Goal: Find specific page/section: Find specific page/section

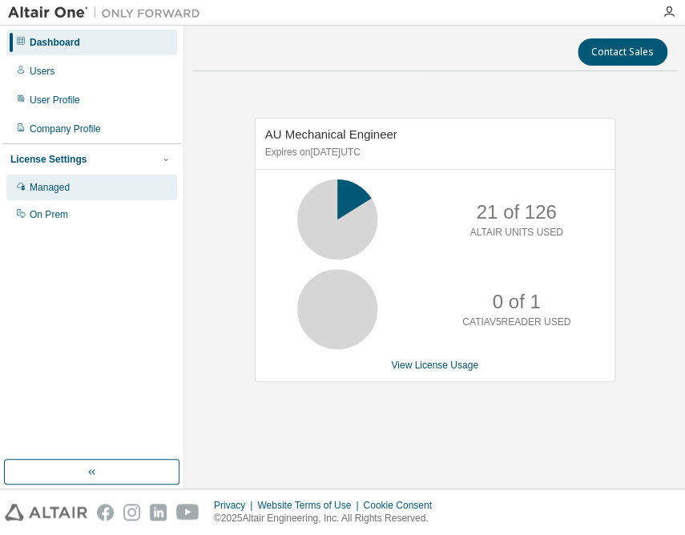
click at [46, 185] on div "Managed" at bounding box center [50, 187] width 40 height 13
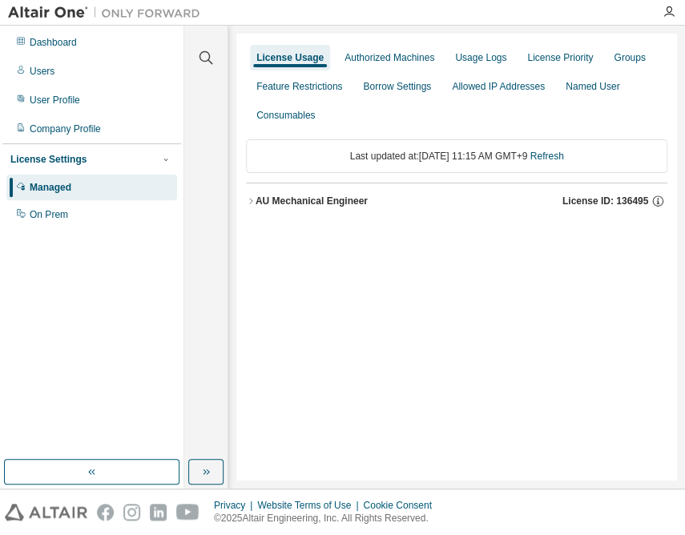
click at [290, 195] on div "AU Mechanical Engineer" at bounding box center [312, 201] width 112 height 13
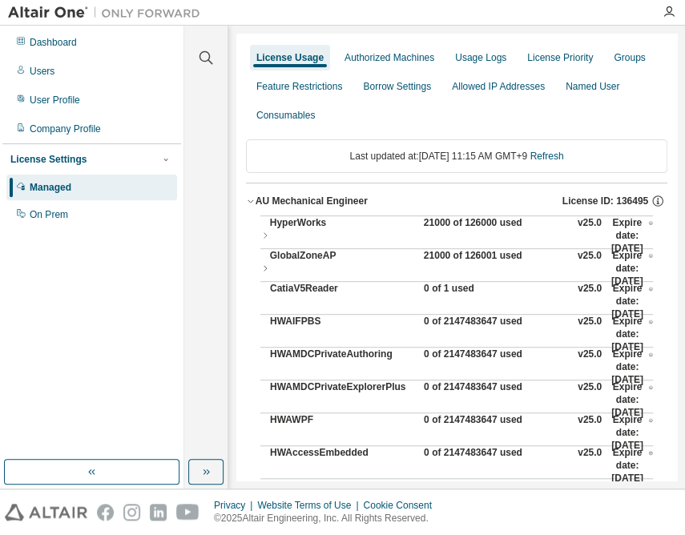
click at [453, 221] on div "21000 of 126000 used" at bounding box center [496, 235] width 144 height 38
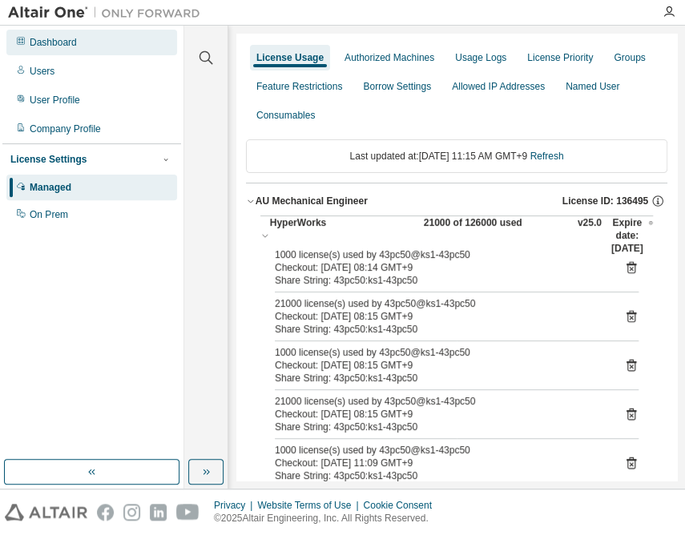
click at [72, 40] on div "Dashboard" at bounding box center [53, 42] width 47 height 13
